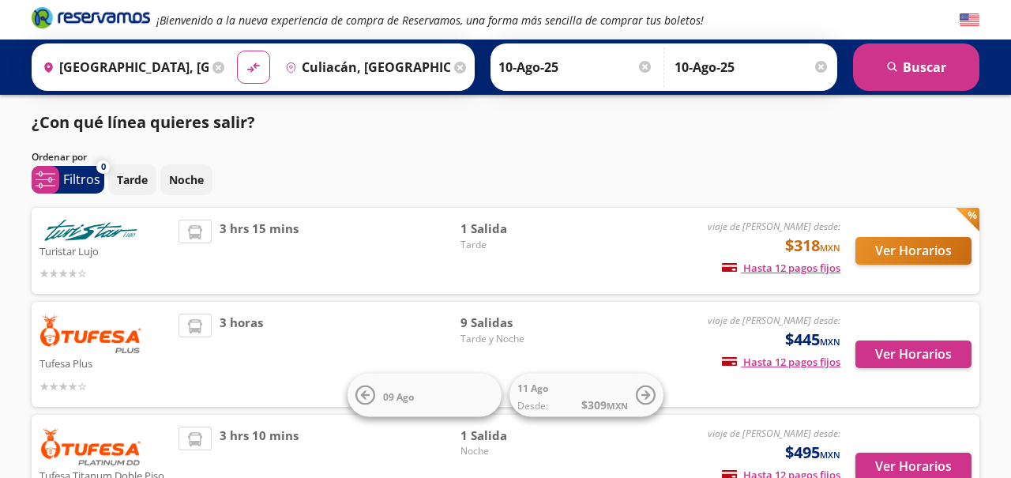
click at [864, 152] on div "Ordenar por" at bounding box center [506, 157] width 948 height 14
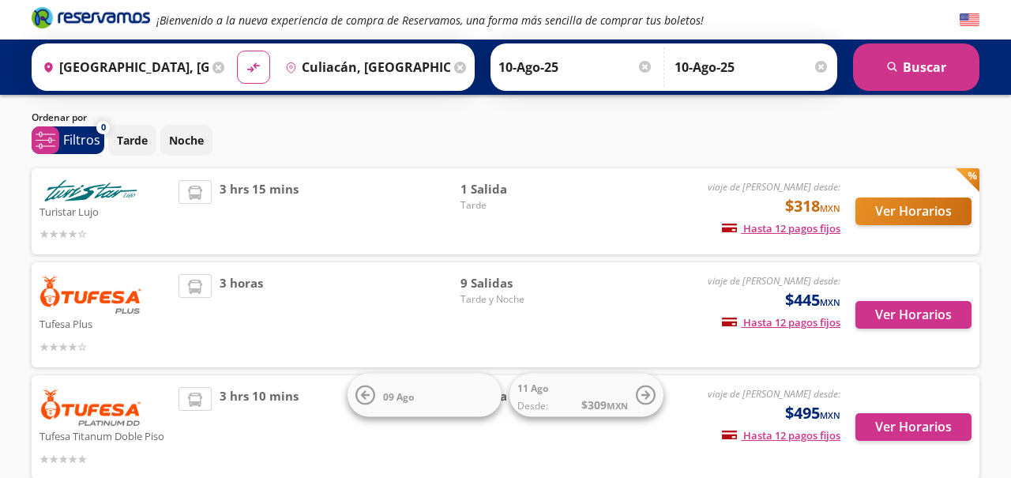
scroll to position [51, 0]
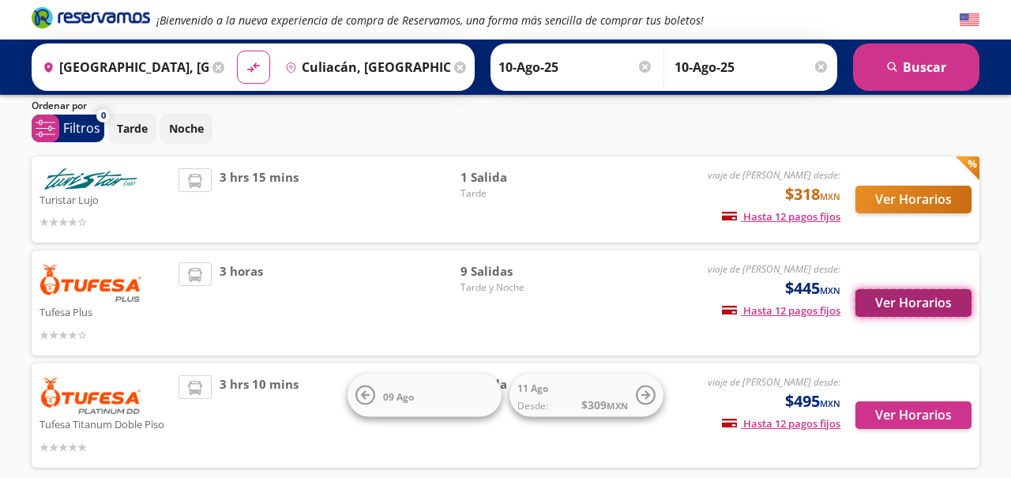
click at [907, 304] on button "Ver Horarios" at bounding box center [913, 303] width 116 height 28
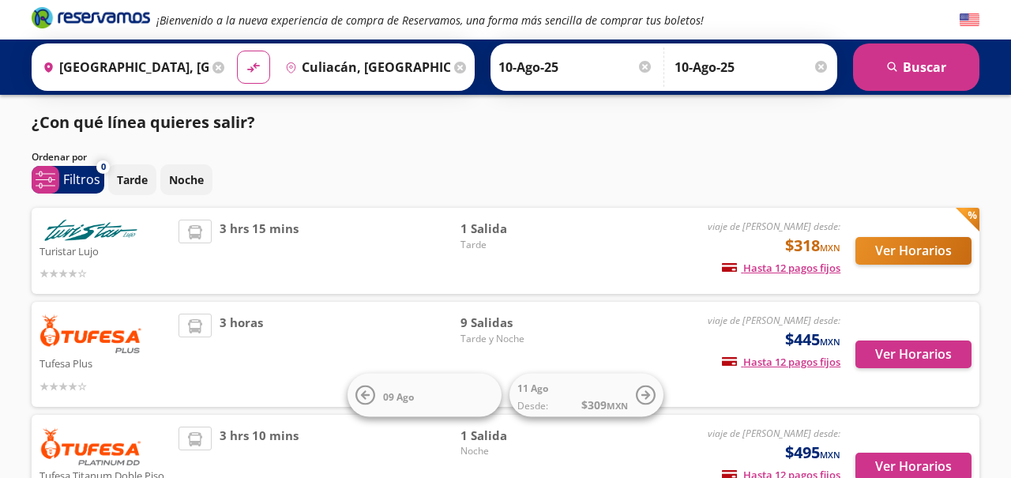
scroll to position [51, 0]
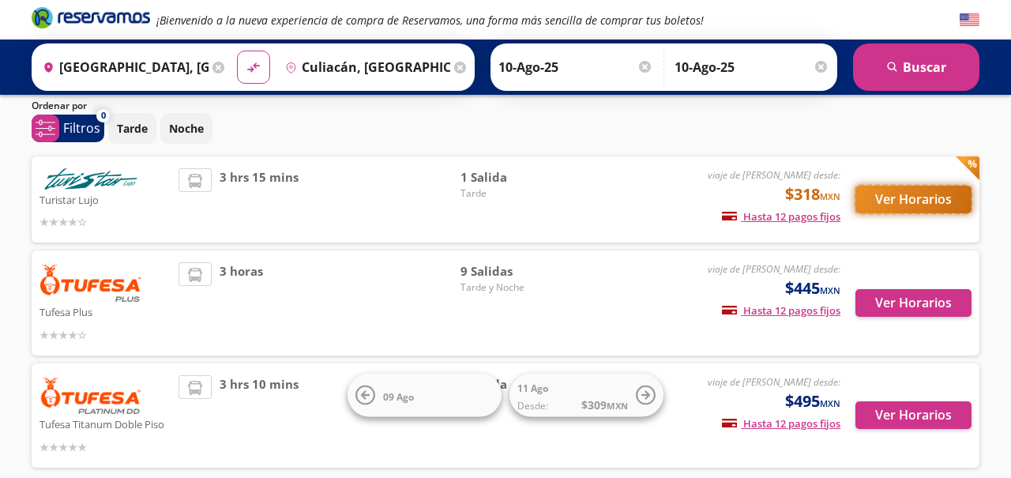
click at [919, 205] on button "Ver Horarios" at bounding box center [913, 200] width 116 height 28
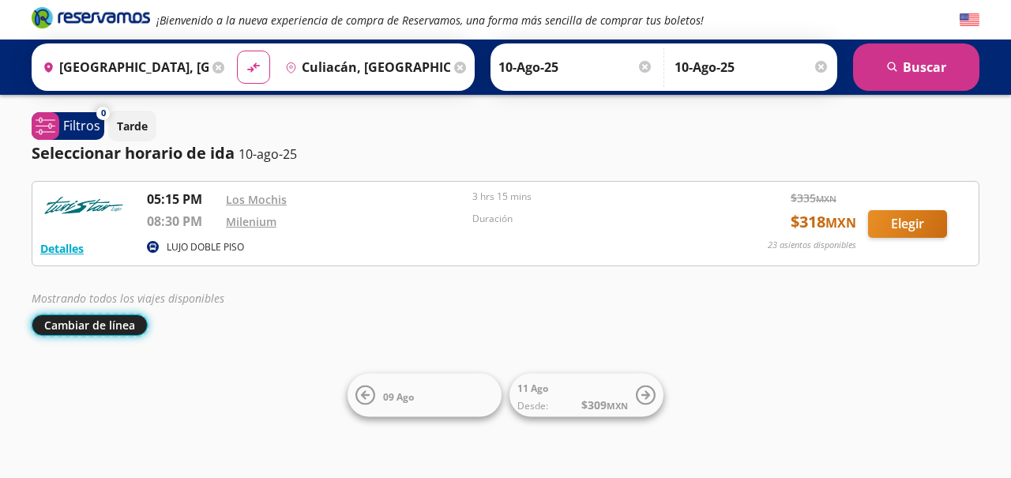
click at [66, 328] on button "Cambiar de línea" at bounding box center [90, 324] width 116 height 21
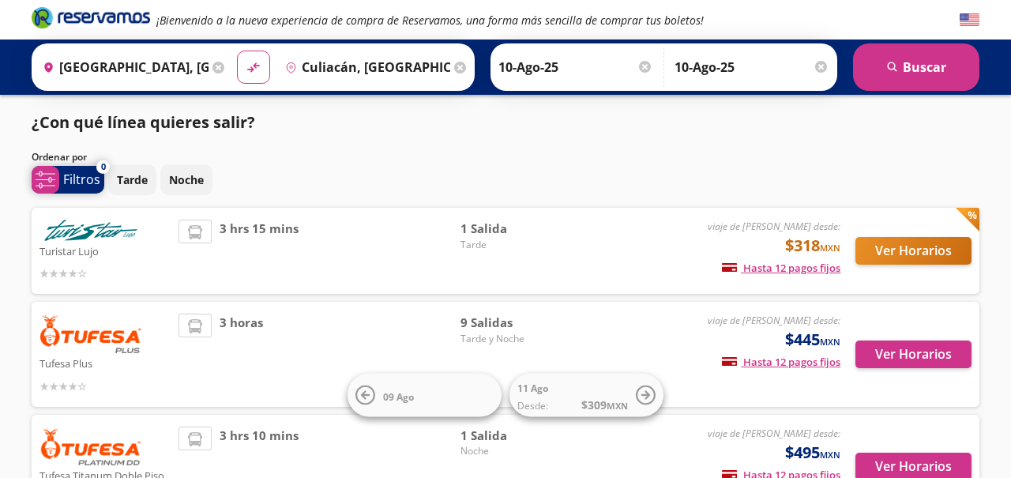
click at [64, 177] on p "Filtros" at bounding box center [81, 179] width 37 height 19
